Goal: Information Seeking & Learning: Find specific fact

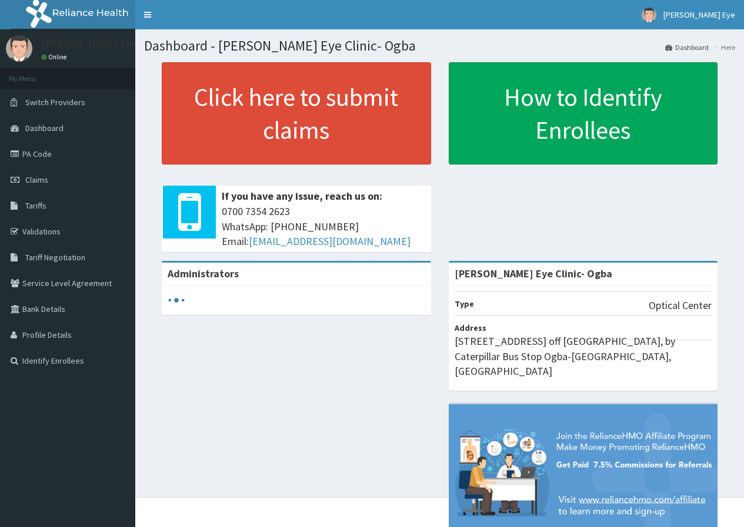
click at [63, 259] on span "Tariff Negotiation" at bounding box center [55, 257] width 60 height 11
drag, startPoint x: 139, startPoint y: 119, endPoint x: 150, endPoint y: 89, distance: 32.3
click at [150, 89] on div "Click here to submit claims If you have any issue, reach us on: [PHONE_NUMBER] …" at bounding box center [439, 161] width 591 height 199
click at [73, 106] on span "Switch Providers" at bounding box center [55, 102] width 60 height 11
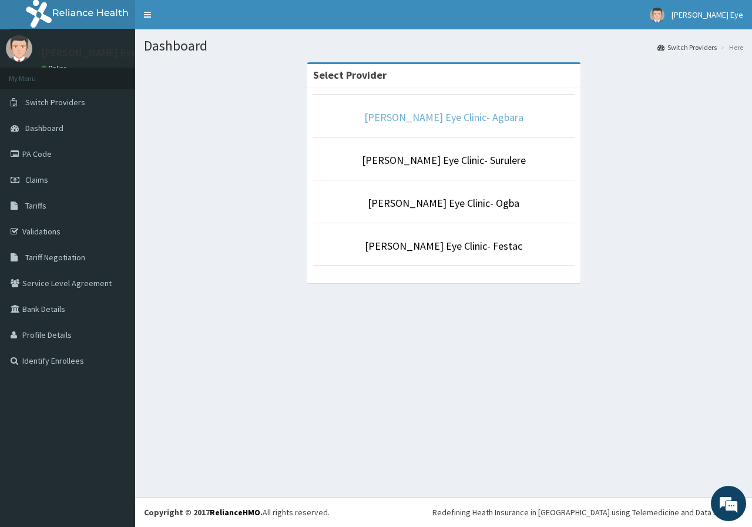
click at [424, 114] on link "[PERSON_NAME] Eye Clinic- Agbara" at bounding box center [443, 118] width 159 height 14
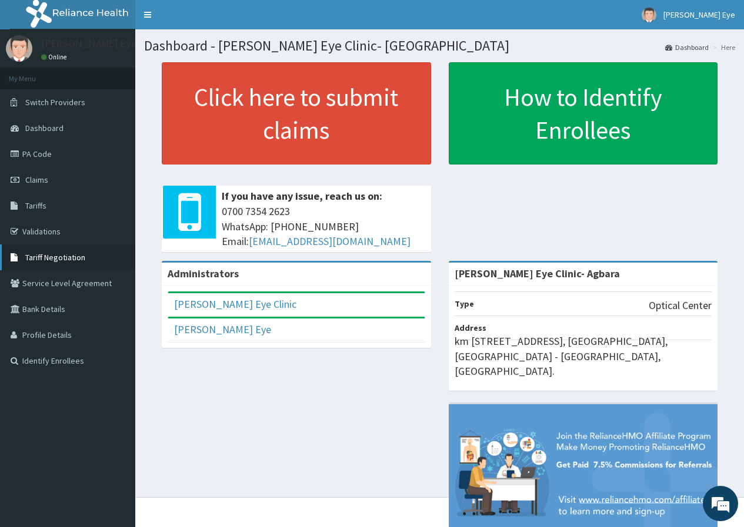
click at [73, 260] on span "Tariff Negotiation" at bounding box center [55, 257] width 60 height 11
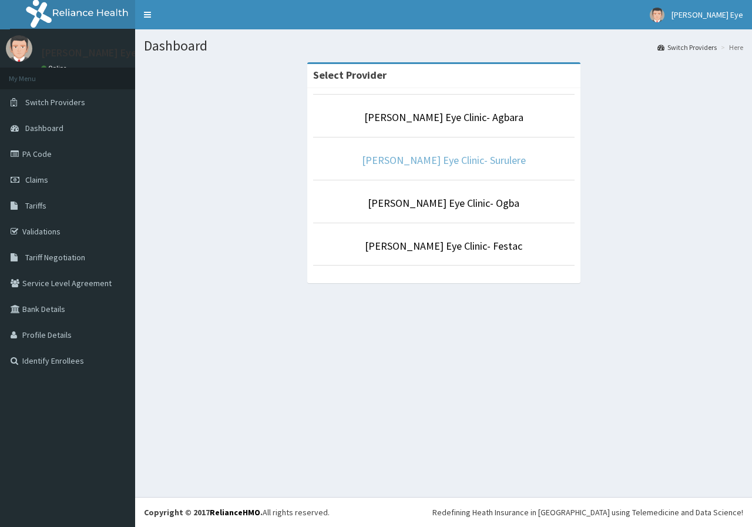
click at [469, 160] on link "[PERSON_NAME] Eye Clinic- Surulere" at bounding box center [444, 160] width 164 height 14
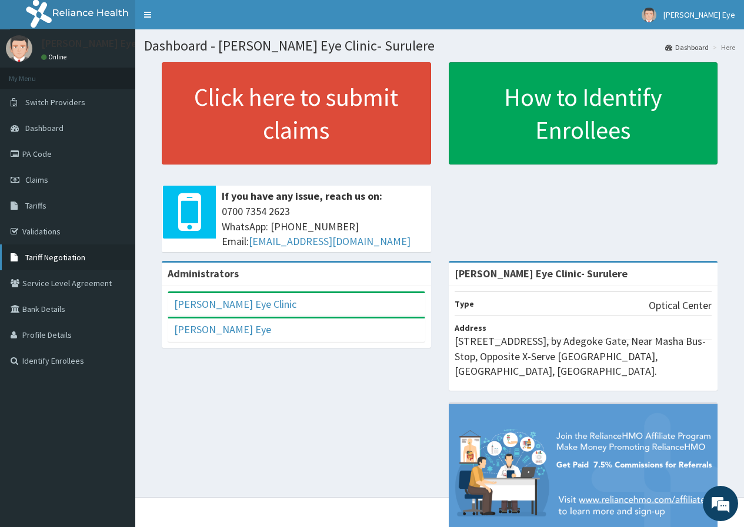
click at [73, 257] on span "Tariff Negotiation" at bounding box center [55, 257] width 60 height 11
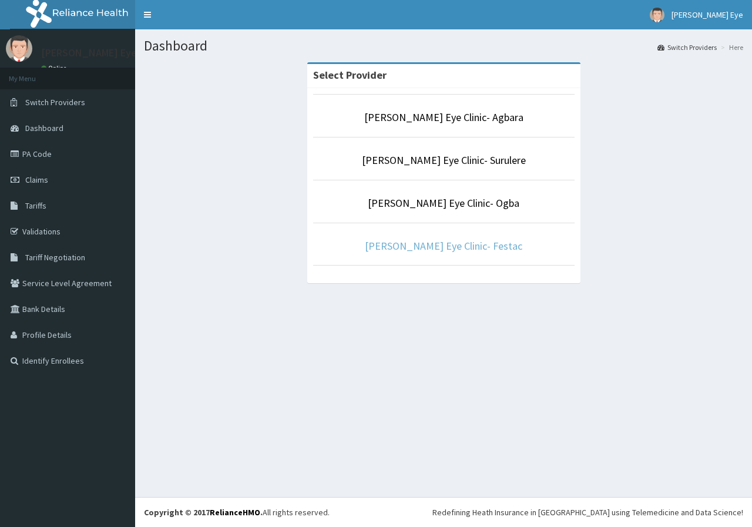
click at [450, 246] on link "[PERSON_NAME] Eye Clinic- Festac" at bounding box center [444, 246] width 158 height 14
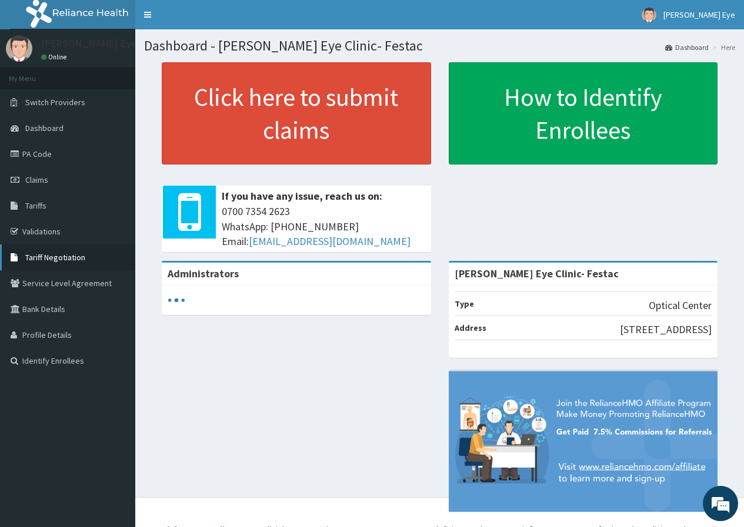
click at [66, 259] on span "Tariff Negotiation" at bounding box center [55, 257] width 60 height 11
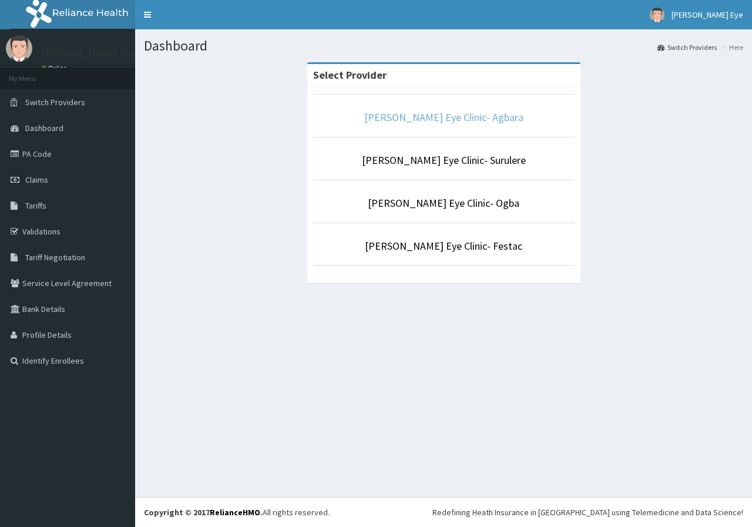
click at [467, 117] on link "[PERSON_NAME] Eye Clinic- Agbara" at bounding box center [443, 118] width 159 height 14
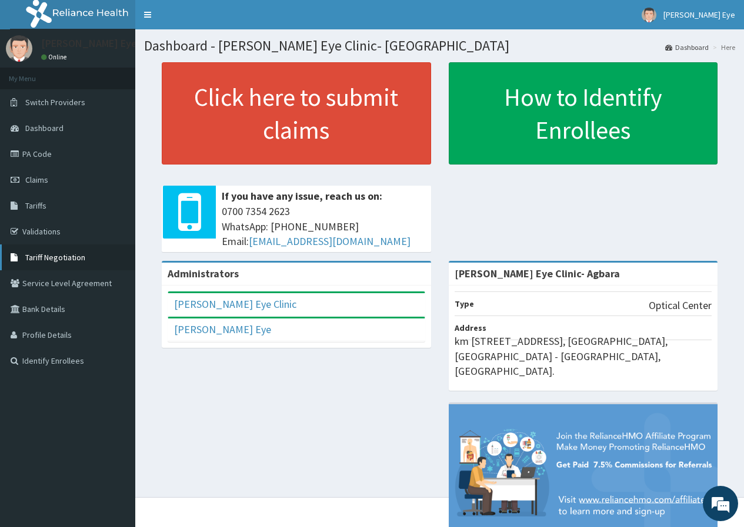
click at [61, 260] on span "Tariff Negotiation" at bounding box center [55, 257] width 60 height 11
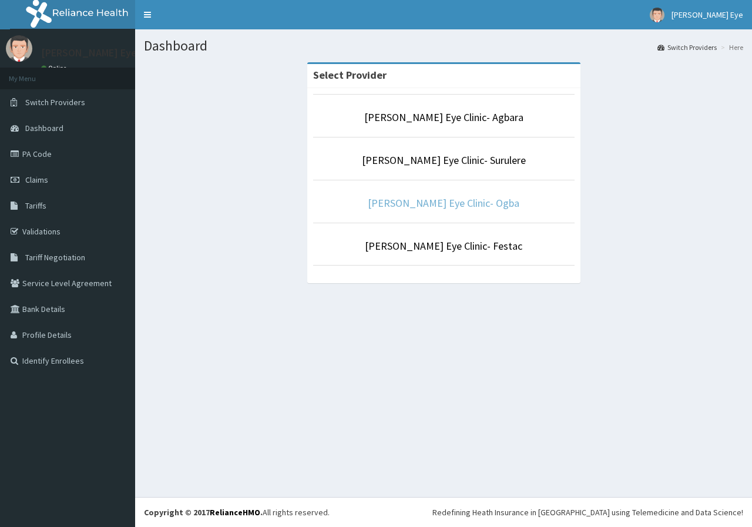
click at [445, 204] on link "[PERSON_NAME] Eye Clinic- Ogba" at bounding box center [444, 203] width 152 height 14
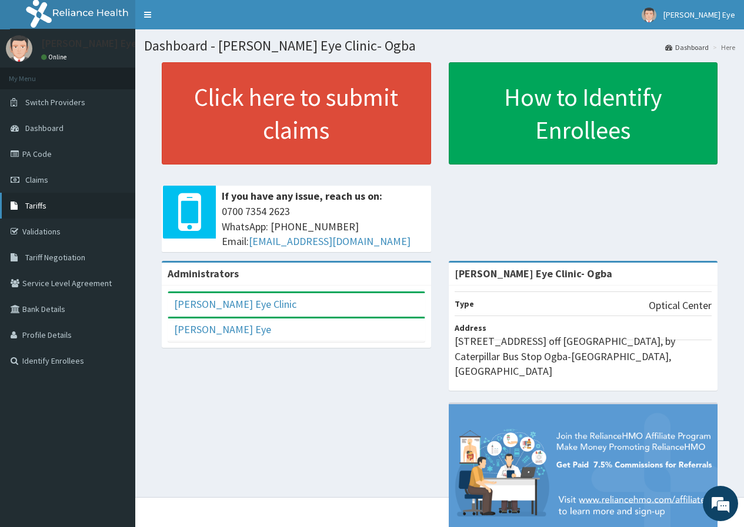
click at [51, 205] on link "Tariffs" at bounding box center [67, 206] width 135 height 26
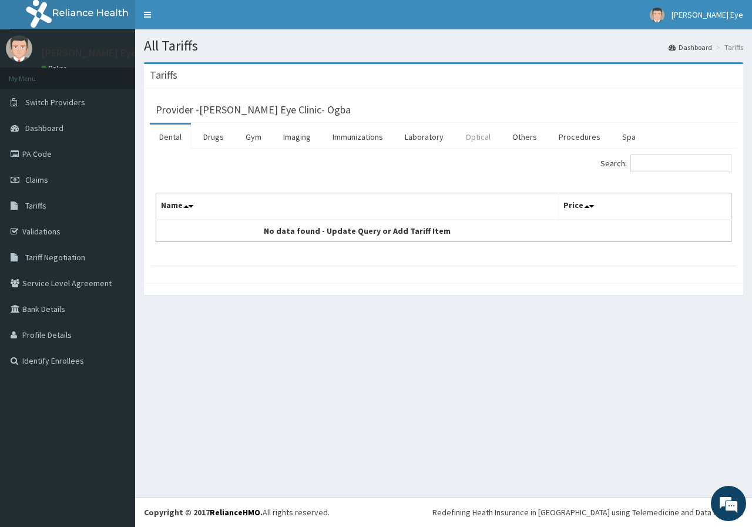
click at [472, 138] on link "Optical" at bounding box center [478, 137] width 44 height 25
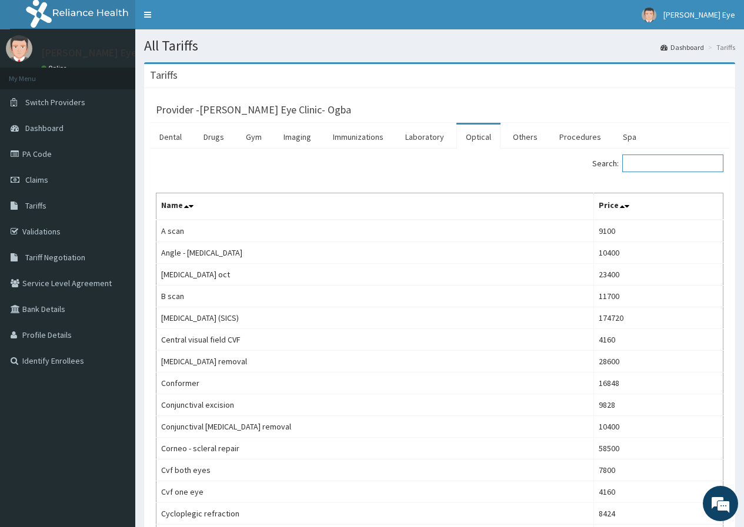
click at [693, 159] on input "Search:" at bounding box center [672, 164] width 101 height 18
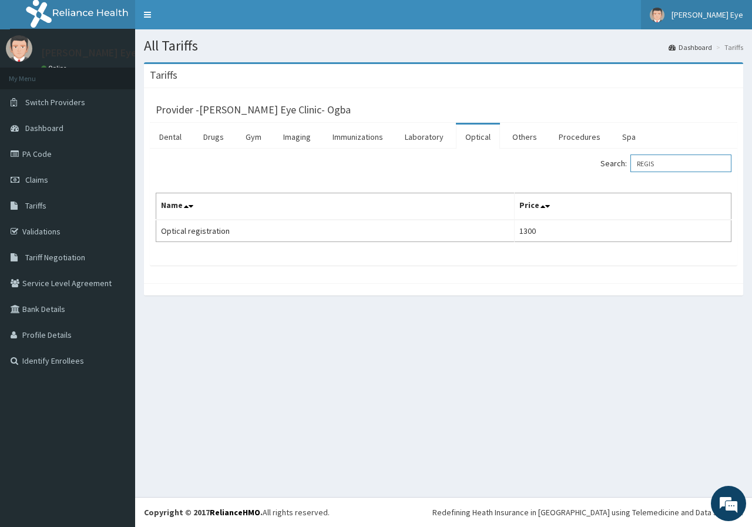
type input "REGIS"
drag, startPoint x: 685, startPoint y: 167, endPoint x: 533, endPoint y: 174, distance: 152.4
click at [537, 174] on div "Search: REGIS" at bounding box center [592, 165] width 279 height 21
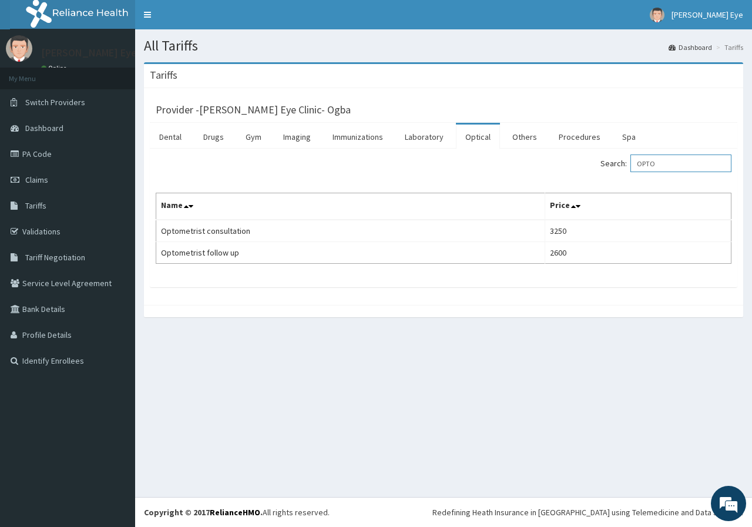
type input "OPTO"
